Goal: Task Accomplishment & Management: Use online tool/utility

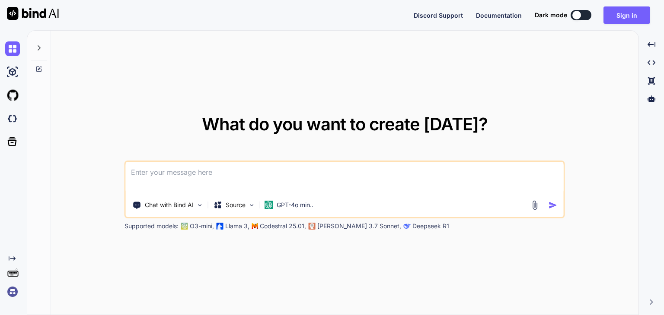
click at [588, 17] on button at bounding box center [580, 15] width 21 height 10
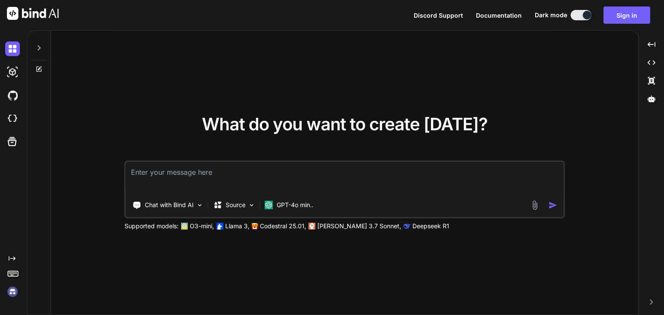
drag, startPoint x: 287, startPoint y: 177, endPoint x: 276, endPoint y: 182, distance: 12.0
click at [287, 178] on textarea at bounding box center [345, 178] width 438 height 32
click at [192, 208] on p "Chat with Bind AI" at bounding box center [169, 205] width 49 height 9
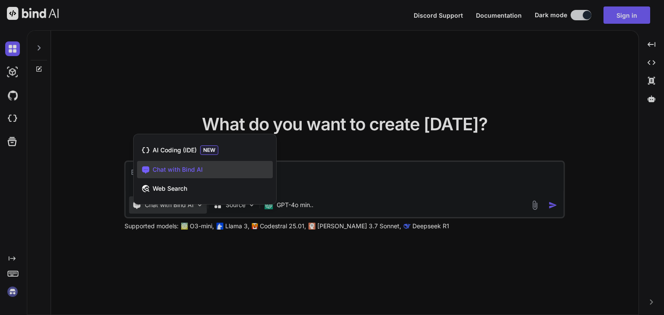
click at [192, 208] on div at bounding box center [332, 157] width 664 height 315
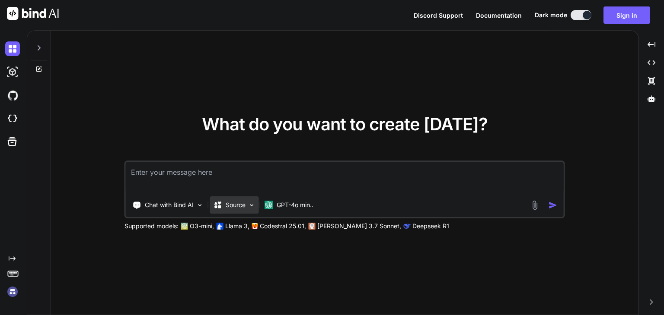
click at [241, 209] on p "Source" at bounding box center [236, 205] width 20 height 9
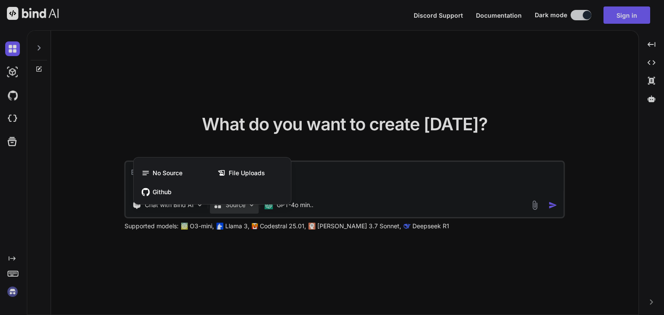
click at [241, 209] on div at bounding box center [332, 157] width 664 height 315
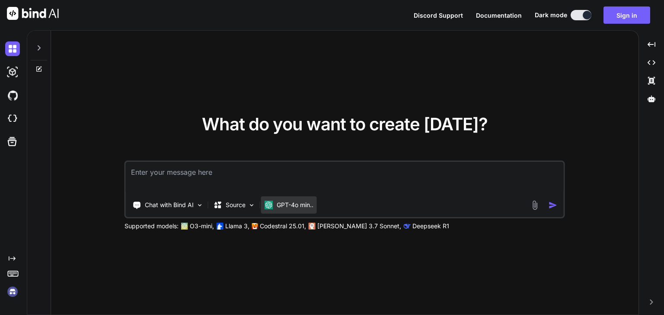
click at [289, 210] on div "GPT-4o min.." at bounding box center [289, 205] width 56 height 17
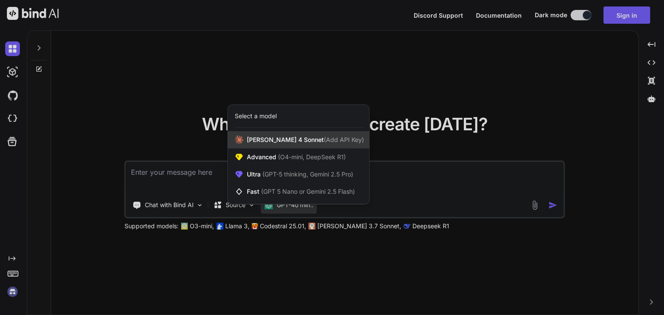
click at [308, 134] on div "Claude 4 Sonnet (Add API Key)" at bounding box center [298, 139] width 141 height 17
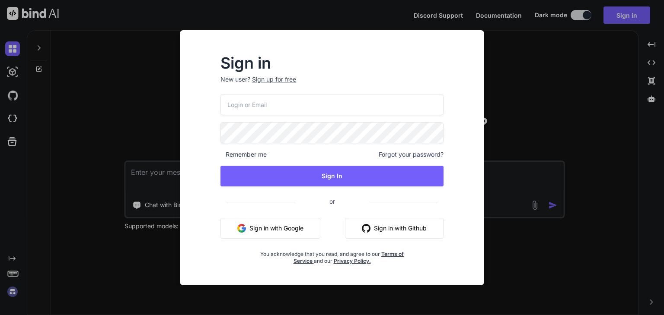
click at [606, 61] on div "Sign in New user? Sign up for free Remember me Forgot your password? Sign In or…" at bounding box center [332, 157] width 664 height 315
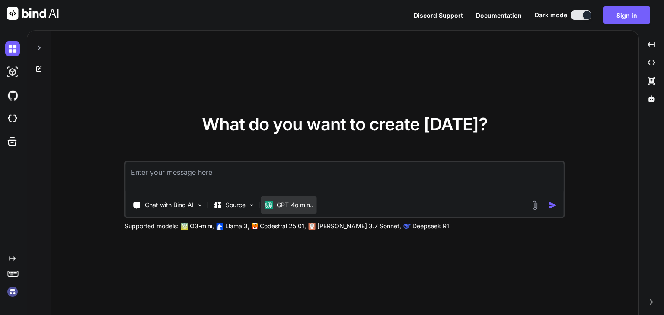
click at [280, 205] on p "GPT-4o min.." at bounding box center [295, 205] width 37 height 9
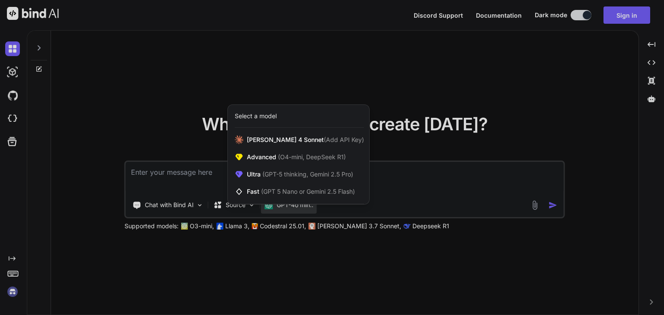
click at [468, 187] on div at bounding box center [332, 157] width 664 height 315
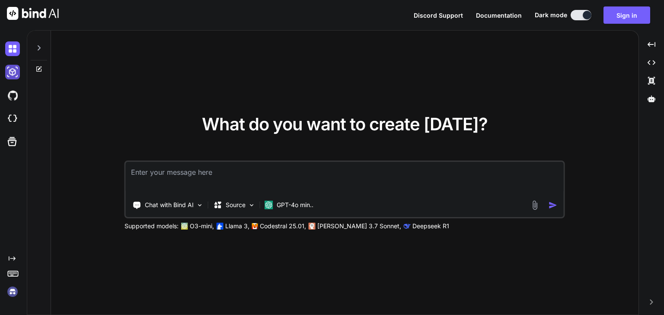
click at [14, 68] on img at bounding box center [12, 72] width 15 height 15
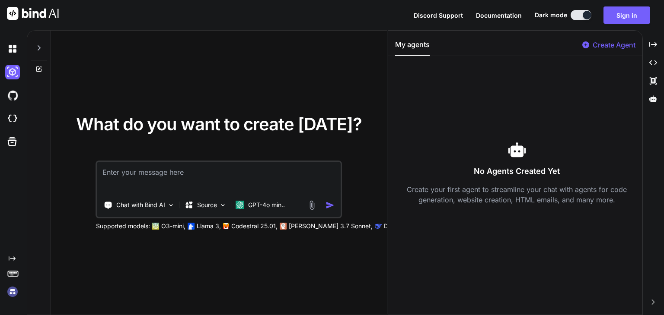
click at [268, 63] on div "What do you want to create today? Chat with Bind AI Source GPT-4o min.. Support…" at bounding box center [219, 173] width 336 height 285
click at [6, 76] on img at bounding box center [12, 72] width 15 height 15
click at [11, 75] on img at bounding box center [12, 72] width 15 height 15
click at [655, 45] on icon at bounding box center [653, 44] width 8 height 5
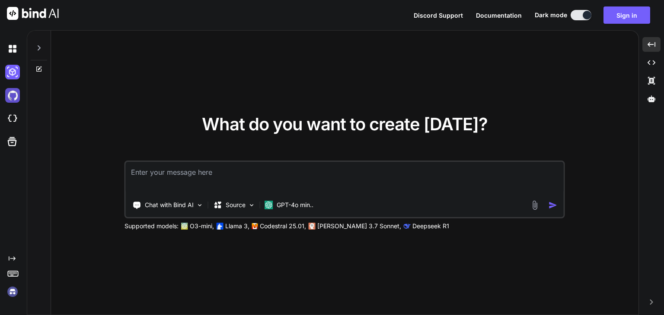
click at [13, 102] on img at bounding box center [12, 95] width 15 height 15
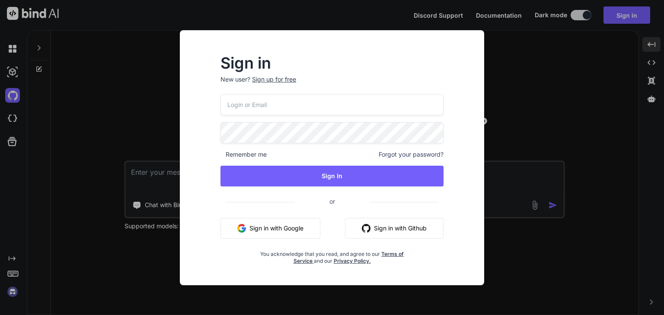
click at [0, 103] on div "Sign in New user? Sign up for free Remember me Forgot your password? Sign In or…" at bounding box center [332, 157] width 664 height 315
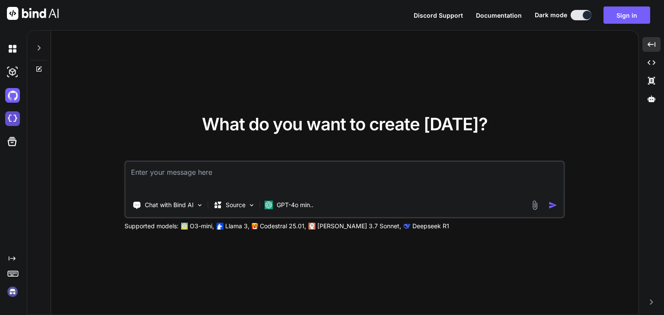
click at [16, 123] on img at bounding box center [12, 118] width 15 height 15
click at [206, 177] on textarea at bounding box center [345, 178] width 438 height 32
click at [614, 17] on button "Sign in" at bounding box center [626, 14] width 47 height 17
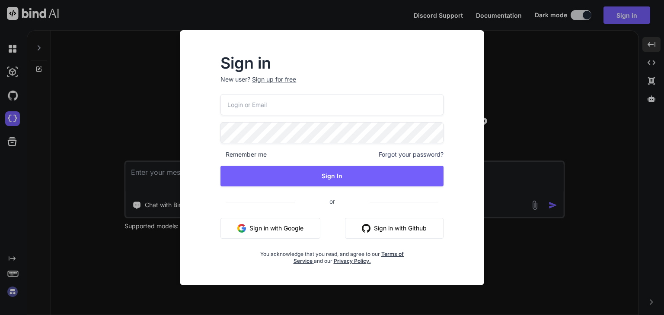
click at [603, 117] on div "Sign in New user? Sign up for free Remember me Forgot your password? Sign In or…" at bounding box center [332, 157] width 664 height 315
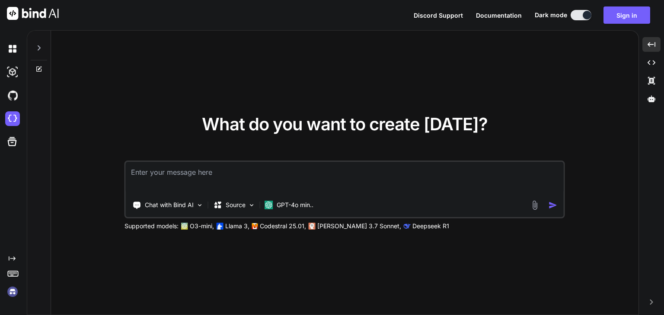
click at [14, 291] on img at bounding box center [12, 292] width 15 height 15
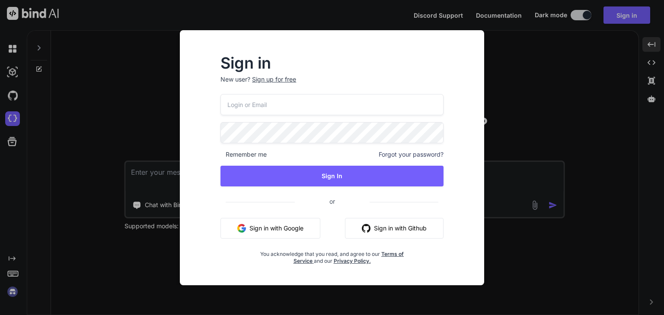
click at [264, 227] on button "Sign in with Google" at bounding box center [270, 228] width 100 height 21
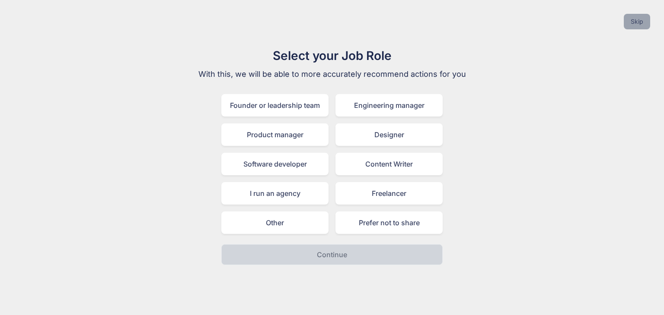
click at [634, 19] on button "Skip" at bounding box center [637, 22] width 26 height 16
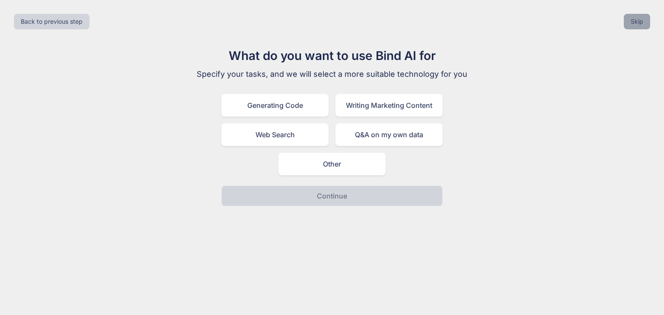
click at [640, 28] on button "Skip" at bounding box center [637, 22] width 26 height 16
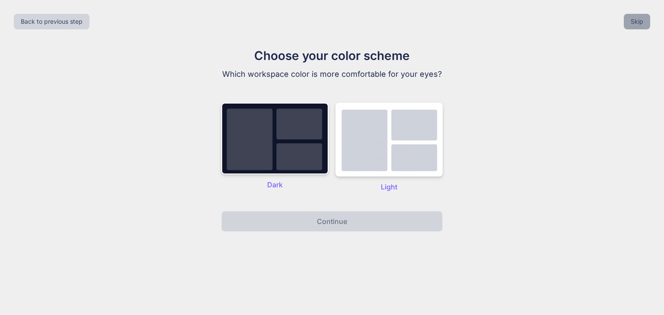
click at [640, 28] on button "Skip" at bounding box center [637, 22] width 26 height 16
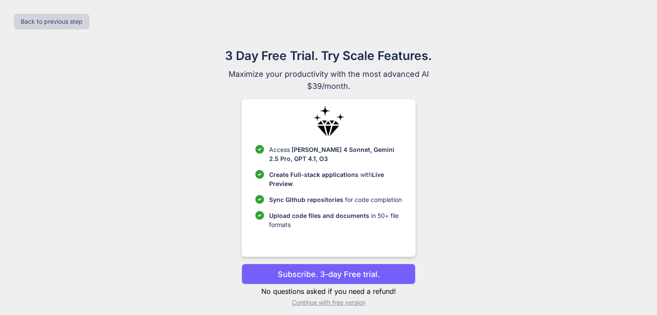
scroll to position [6, 0]
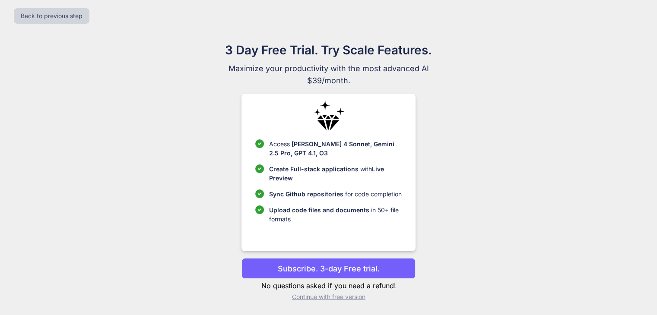
click at [319, 297] on p "Continue with free version" at bounding box center [329, 297] width 174 height 9
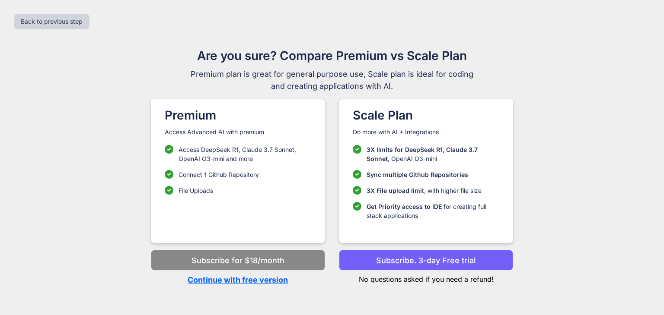
click at [237, 282] on p "Continue with free version" at bounding box center [238, 280] width 174 height 12
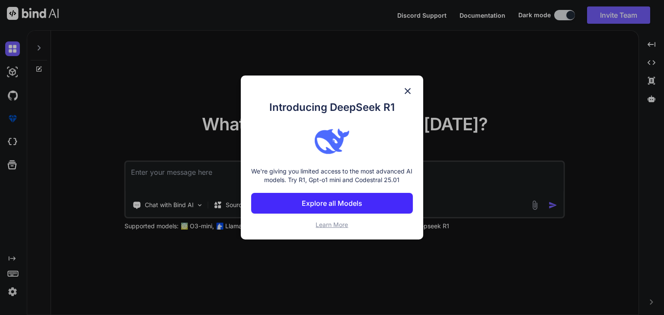
click at [410, 89] on img at bounding box center [407, 91] width 10 height 10
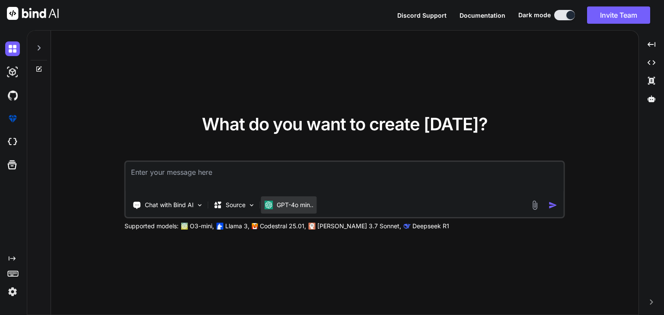
click at [284, 205] on p "GPT-4o min.." at bounding box center [295, 205] width 37 height 9
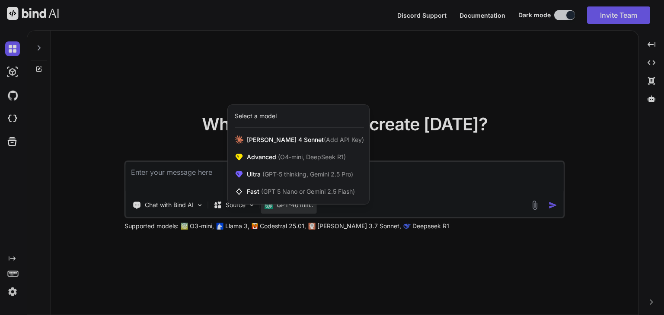
click at [284, 205] on div at bounding box center [332, 157] width 664 height 315
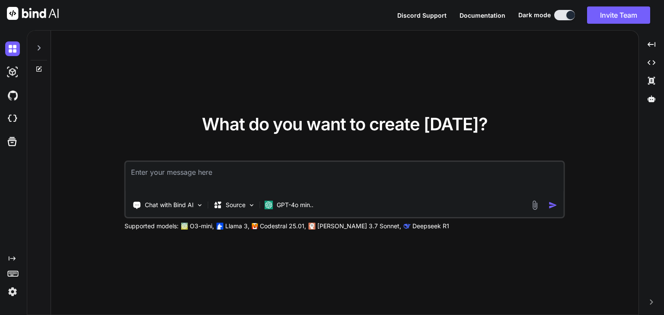
click at [173, 170] on textarea at bounding box center [345, 178] width 438 height 32
click at [228, 181] on textarea at bounding box center [345, 178] width 438 height 32
paste textarea "Problem Statement Title Digital Platform for Centralized Alumni Data Management…"
type textarea "x"
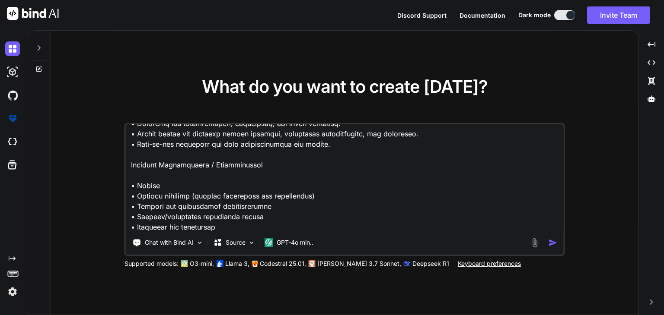
scroll to position [261, 0]
type textarea "Problem Statement Title Digital Platform for Centralized Alumni Data Management…"
click at [182, 240] on p "Chat with Bind AI" at bounding box center [169, 243] width 49 height 9
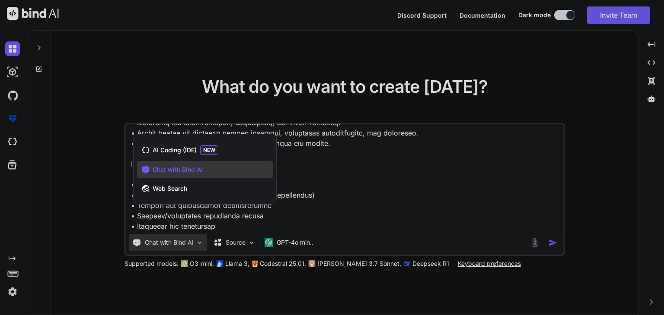
click at [182, 240] on div at bounding box center [332, 157] width 664 height 315
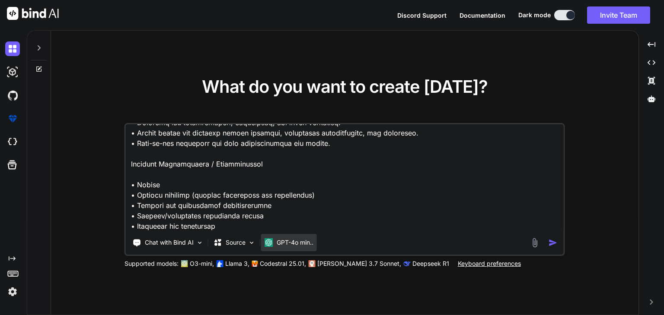
click at [284, 243] on p "GPT-4o min.." at bounding box center [295, 243] width 37 height 9
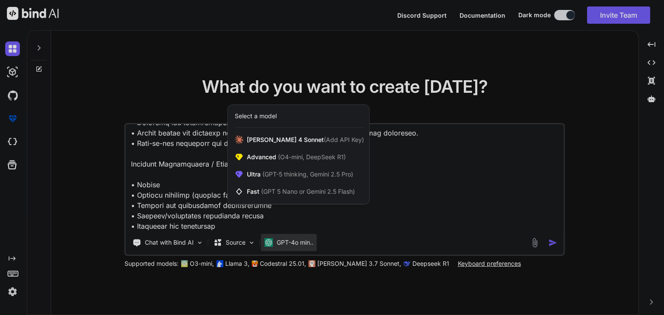
click at [566, 137] on div at bounding box center [332, 157] width 664 height 315
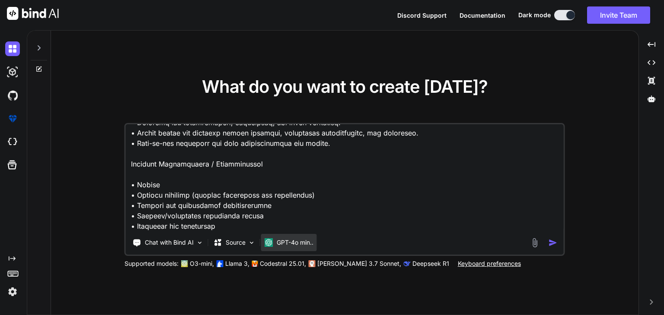
click at [297, 240] on p "GPT-4o min.." at bounding box center [295, 243] width 37 height 9
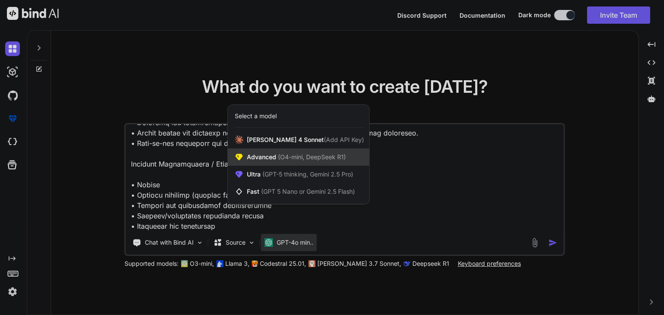
click at [294, 161] on span "Advanced (O4-mini, DeepSeek R1)" at bounding box center [296, 157] width 99 height 9
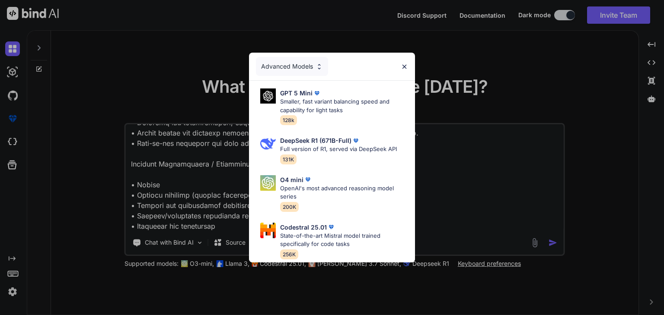
click at [405, 63] on img at bounding box center [404, 66] width 7 height 7
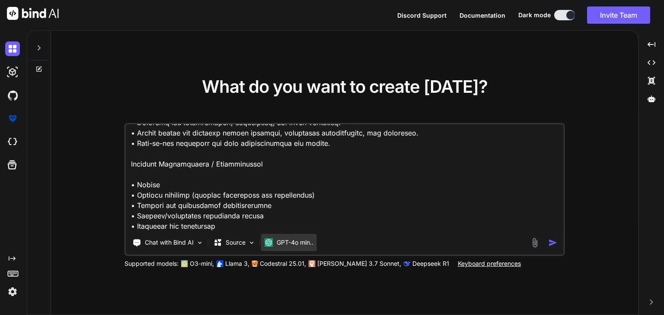
click at [290, 245] on p "GPT-4o min.." at bounding box center [295, 243] width 37 height 9
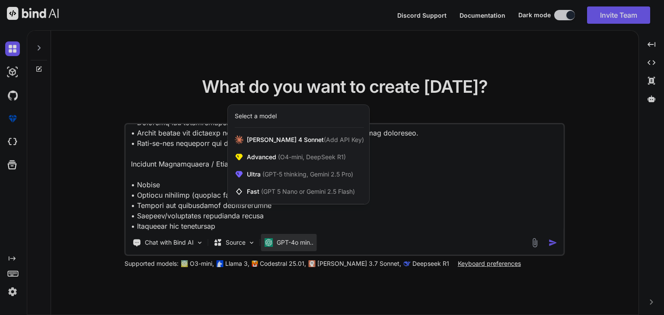
click at [406, 215] on div at bounding box center [332, 157] width 664 height 315
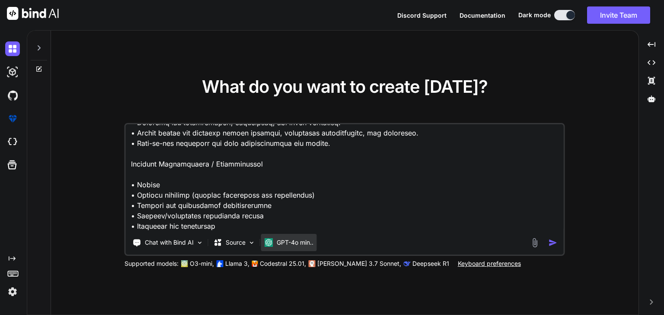
click at [307, 242] on p "GPT-4o min.." at bounding box center [295, 243] width 37 height 9
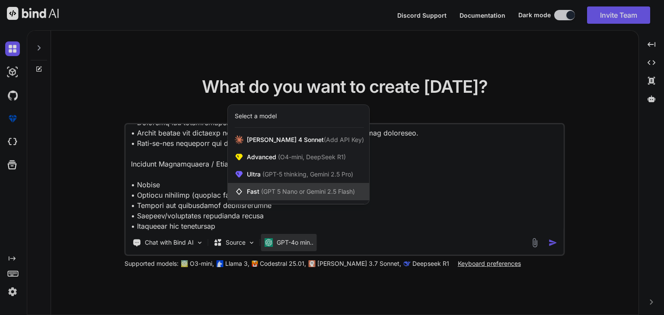
click at [306, 191] on span "(GPT 5 Nano or Gemini 2.5 Flash)" at bounding box center [308, 191] width 94 height 7
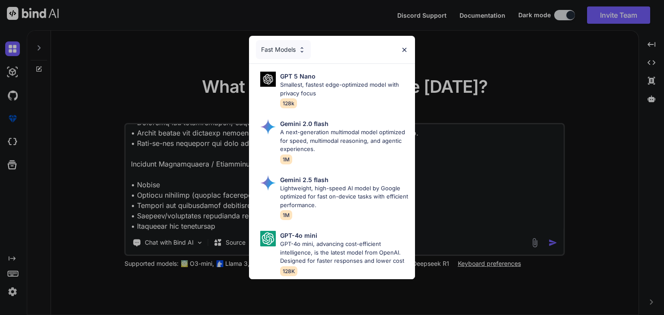
click at [287, 42] on div "Fast Models" at bounding box center [283, 49] width 55 height 19
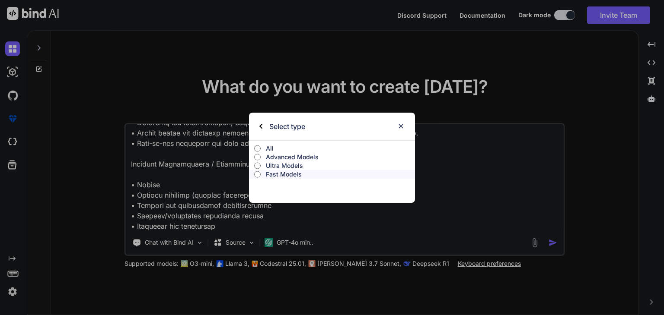
click at [258, 146] on input "All" at bounding box center [257, 148] width 6 height 7
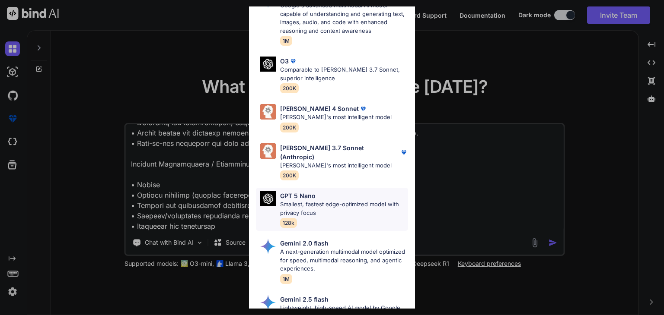
scroll to position [493, 0]
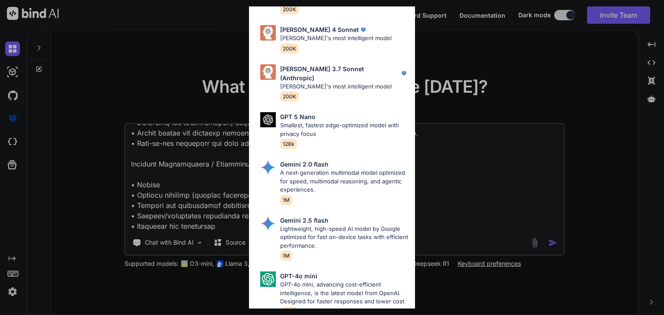
click at [451, 180] on div "All GPT 5 Mini Smaller, fast variant balancing speed and capability for light t…" at bounding box center [332, 157] width 664 height 315
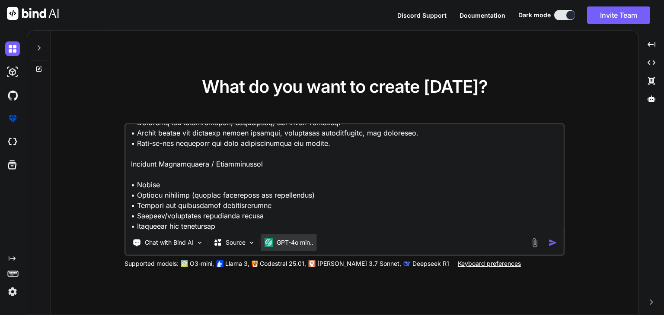
click at [303, 249] on div "GPT-4o min.." at bounding box center [289, 242] width 56 height 17
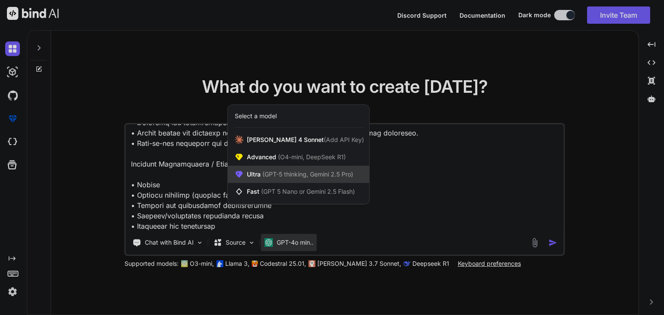
click at [279, 172] on span "(GPT-5 thinking, Gemini 2.5 Pro)" at bounding box center [307, 174] width 92 height 7
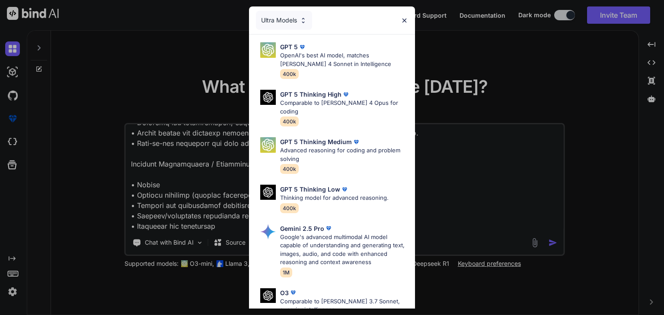
click at [456, 182] on div "Ultra Models GPT 5 OpenAI's best AI model, matches Claude 4 Sonnet in Intellige…" at bounding box center [332, 157] width 664 height 315
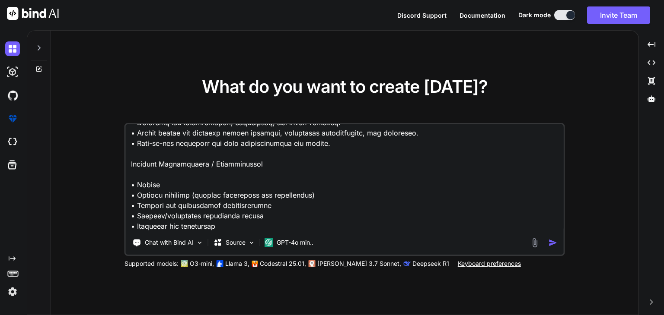
click at [553, 242] on img "button" at bounding box center [552, 243] width 9 height 9
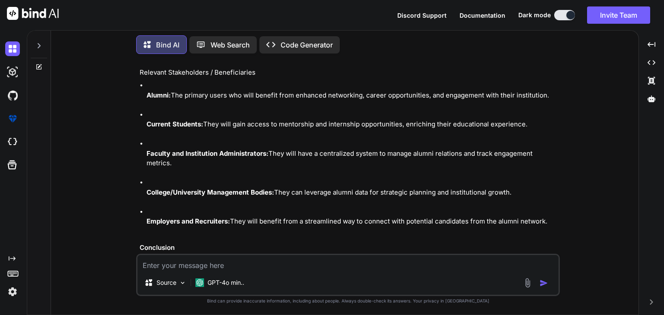
scroll to position [716, 0]
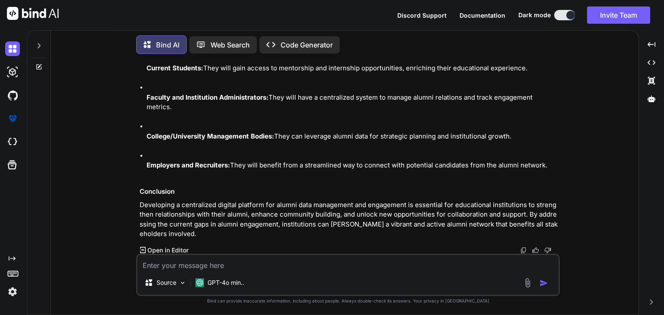
click at [158, 249] on p "Open in Editor" at bounding box center [167, 250] width 41 height 9
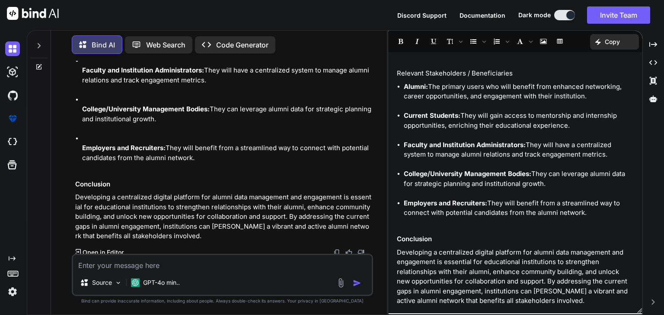
scroll to position [872, 0]
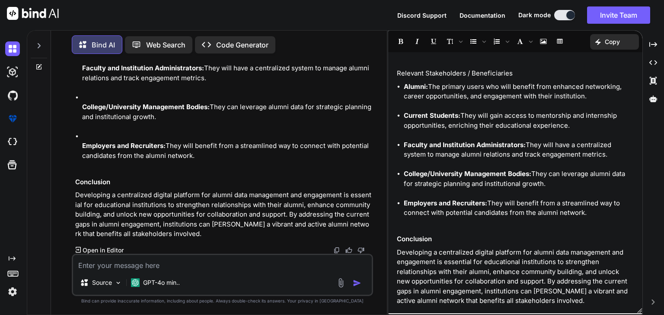
click at [156, 45] on p "Web Search" at bounding box center [165, 45] width 39 height 10
click at [241, 41] on p "Code Generator" at bounding box center [242, 45] width 52 height 10
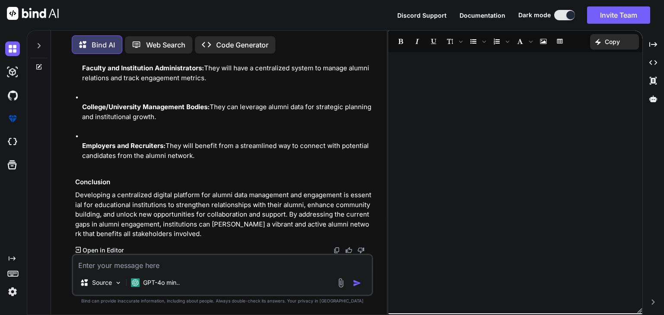
scroll to position [0, 0]
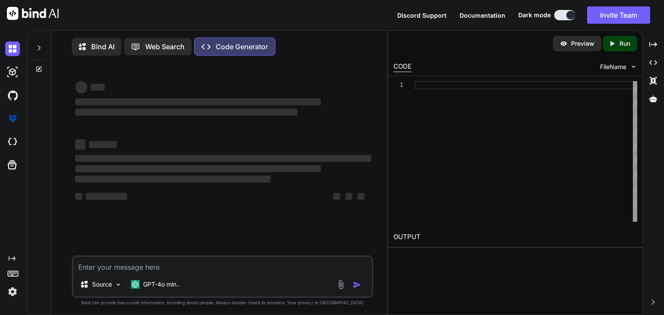
type textarea "x"
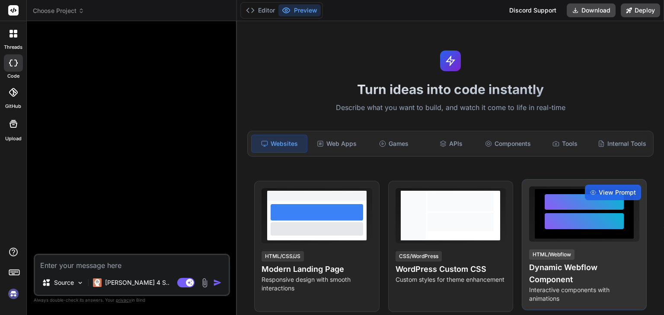
click at [576, 223] on div at bounding box center [585, 221] width 80 height 16
click at [614, 227] on div at bounding box center [585, 221] width 80 height 16
click at [614, 197] on span "View Prompt" at bounding box center [617, 192] width 37 height 9
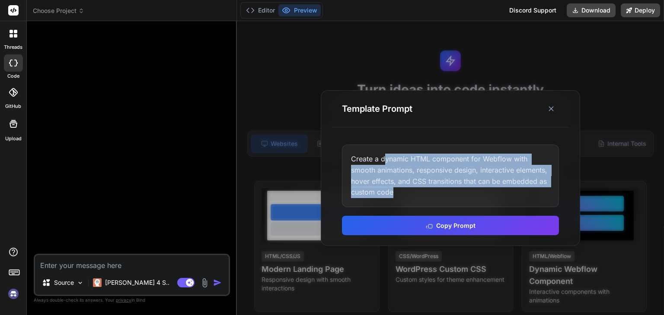
drag, startPoint x: 405, startPoint y: 192, endPoint x: 512, endPoint y: 135, distance: 121.4
click at [388, 145] on div "Create a dynamic HTML component for Webflow with smooth animations, responsive …" at bounding box center [450, 176] width 217 height 62
click at [550, 109] on icon at bounding box center [551, 109] width 9 height 9
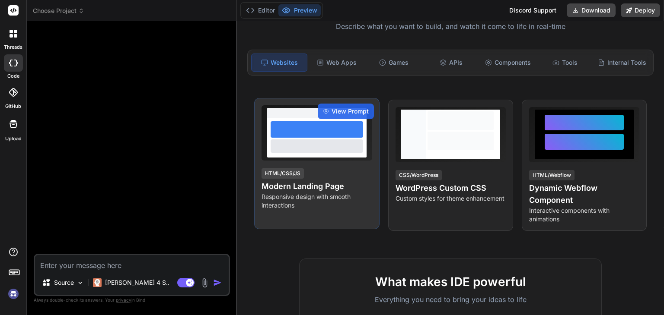
scroll to position [86, 0]
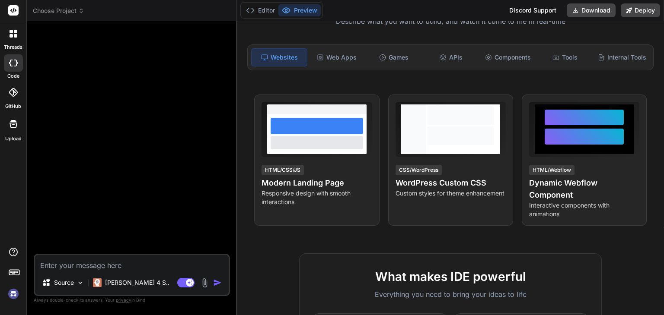
type textarea "x"
click at [346, 59] on div "Web Apps" at bounding box center [336, 57] width 55 height 18
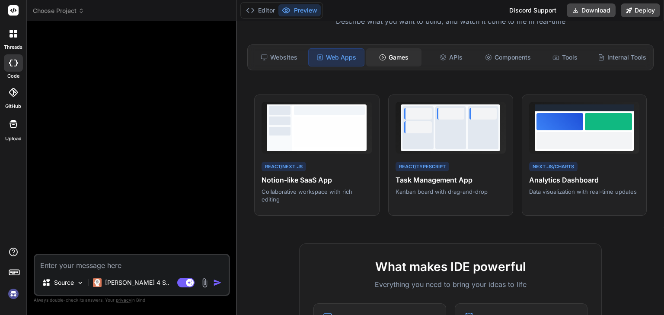
click at [384, 54] on div "Games" at bounding box center [393, 57] width 55 height 18
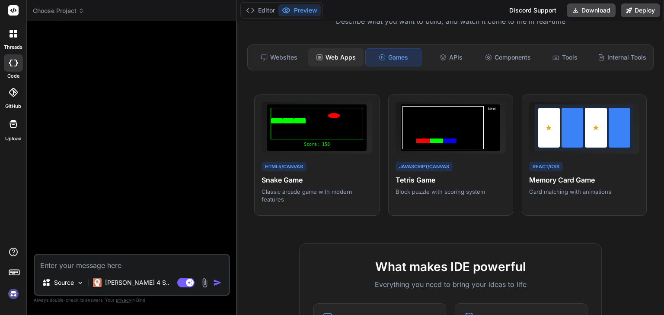
click at [338, 54] on div "Web Apps" at bounding box center [335, 57] width 55 height 18
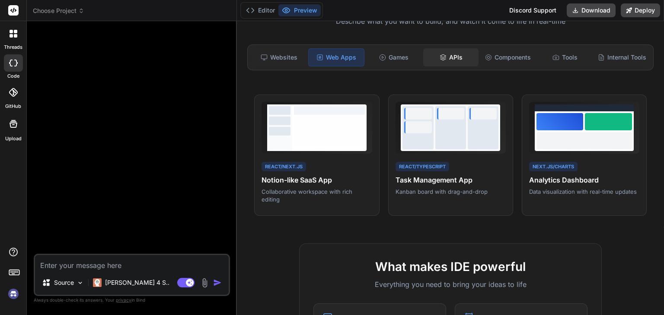
click at [449, 57] on div "APIs" at bounding box center [450, 57] width 55 height 18
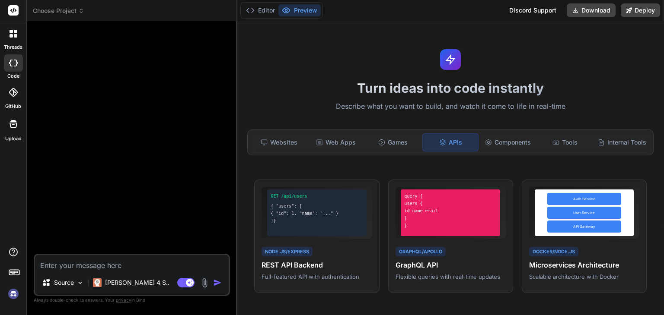
scroll to position [0, 0]
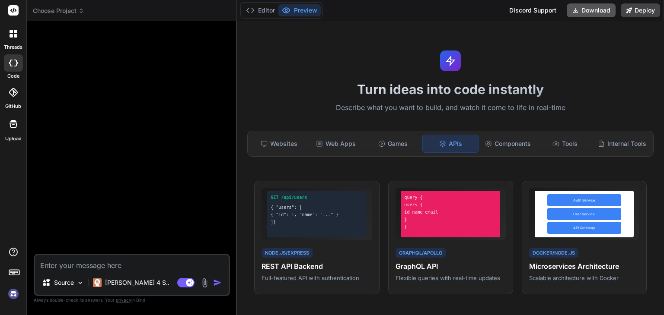
click at [593, 7] on button "Download" at bounding box center [591, 10] width 49 height 14
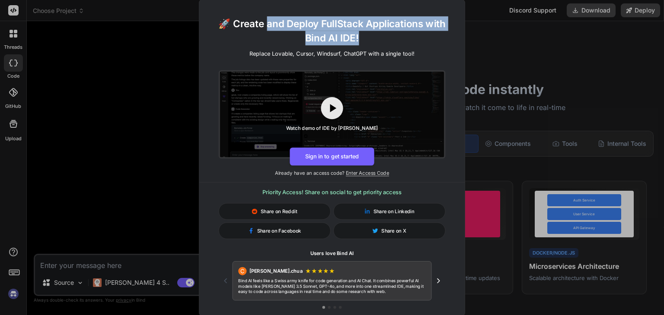
drag, startPoint x: 267, startPoint y: 19, endPoint x: 389, endPoint y: 38, distance: 123.5
click at [387, 36] on h1 "🚀 Create and Deploy FullStack Applications with Bind AI IDE!" at bounding box center [331, 30] width 243 height 29
click at [389, 38] on h1 "🚀 Create and Deploy FullStack Applications with Bind AI IDE!" at bounding box center [331, 30] width 243 height 29
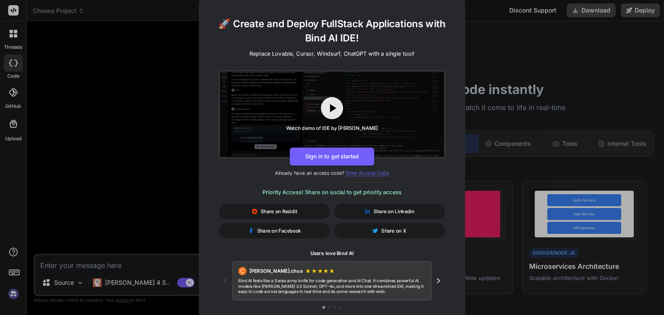
click at [370, 175] on span "Enter Access Code" at bounding box center [367, 173] width 43 height 6
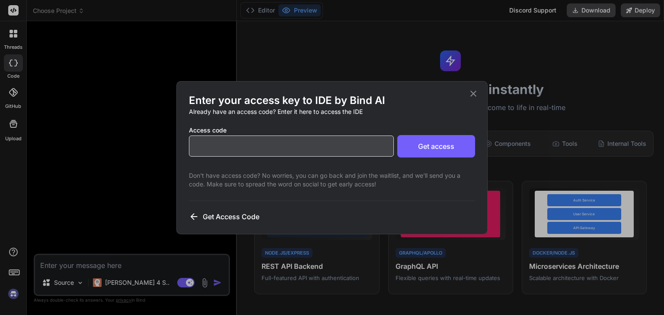
click at [273, 140] on input "text" at bounding box center [291, 146] width 205 height 21
click at [236, 211] on div "Get Access Code" at bounding box center [332, 211] width 286 height 21
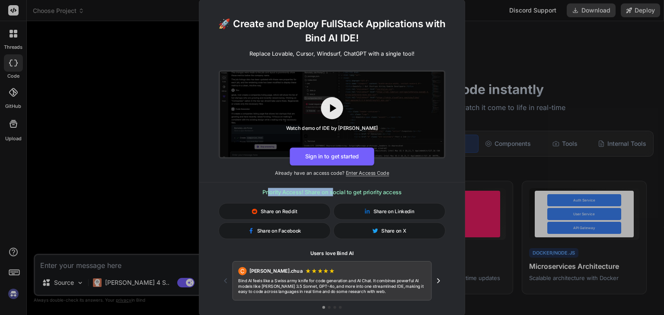
drag, startPoint x: 266, startPoint y: 192, endPoint x: 334, endPoint y: 193, distance: 67.4
click at [334, 193] on h3 "Priority Access! Share on social to get priority access" at bounding box center [332, 192] width 227 height 8
click at [331, 109] on icon at bounding box center [333, 108] width 6 height 8
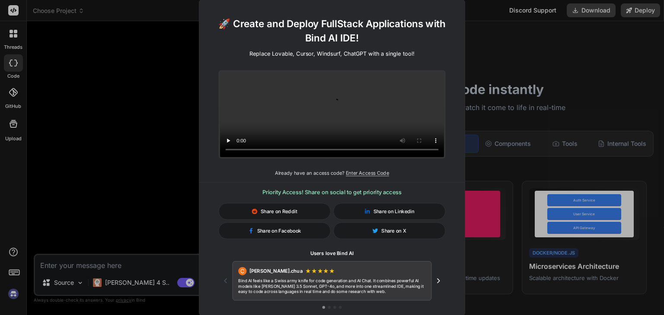
click at [419, 178] on div "🚀 Create and Deploy FullStack Applications with Bind AI IDE! Replace Lovable, C…" at bounding box center [331, 162] width 265 height 293
click at [441, 277] on icon "Next testimonial" at bounding box center [438, 281] width 8 height 8
click at [437, 277] on icon "Next testimonial" at bounding box center [438, 281] width 8 height 8
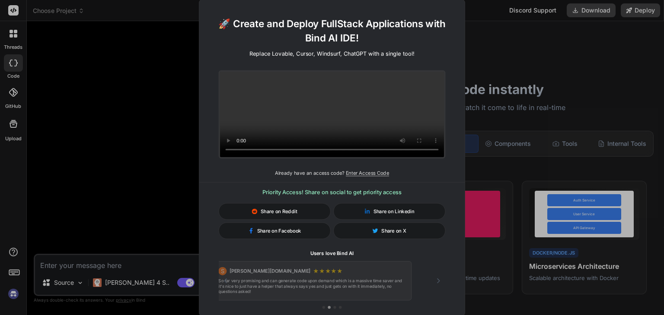
click at [437, 277] on icon "Next testimonial" at bounding box center [438, 281] width 8 height 8
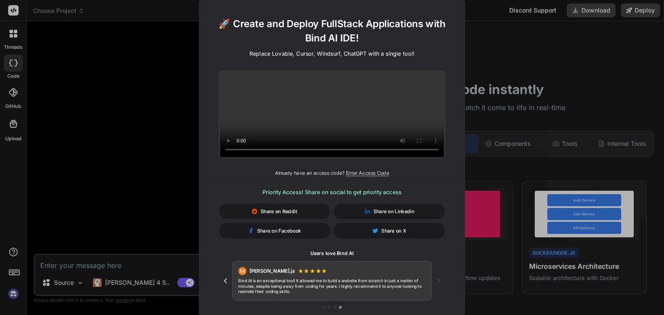
click at [284, 212] on span "Share on Reddit" at bounding box center [279, 211] width 37 height 7
click at [370, 213] on div "Share on Linkedin" at bounding box center [389, 211] width 112 height 16
click at [287, 229] on span "Share on Facebook" at bounding box center [279, 230] width 44 height 7
click at [388, 230] on span "Share on X" at bounding box center [393, 230] width 25 height 7
click at [372, 192] on h3 "Priority Access! Share on social to get priority access" at bounding box center [332, 192] width 227 height 8
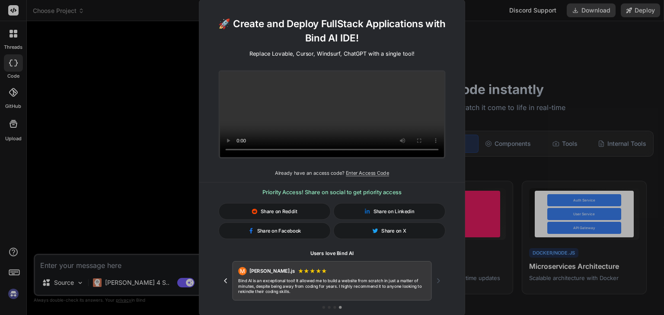
click at [349, 191] on h3 "Priority Access! Share on social to get priority access" at bounding box center [332, 192] width 227 height 8
click at [404, 182] on div at bounding box center [331, 182] width 265 height 0
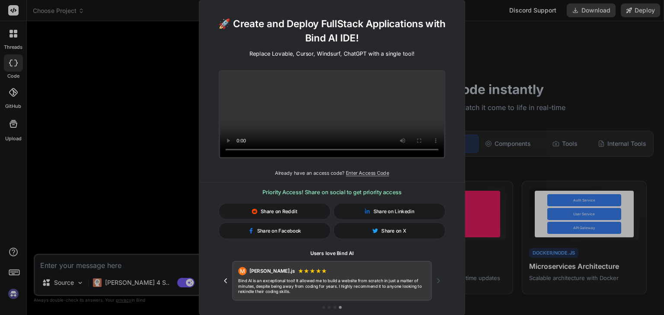
click at [296, 213] on span "Share on Reddit" at bounding box center [279, 211] width 37 height 7
click at [287, 213] on span "Share on Reddit" at bounding box center [279, 211] width 37 height 7
click at [385, 212] on span "Share on Linkedin" at bounding box center [393, 211] width 41 height 7
click at [292, 233] on span "Share on Facebook" at bounding box center [279, 230] width 44 height 7
click at [384, 230] on span "Share on X" at bounding box center [393, 230] width 25 height 7
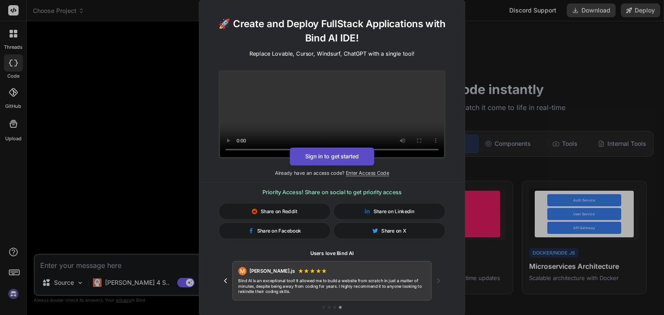
click at [335, 154] on button "Sign in to get started" at bounding box center [332, 156] width 84 height 18
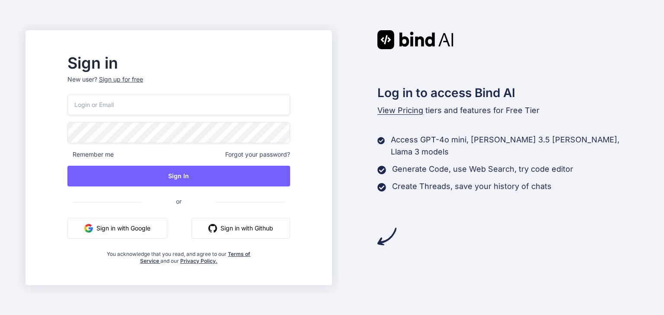
click at [158, 231] on button "Sign in with Google" at bounding box center [117, 228] width 100 height 21
